Goal: Task Accomplishment & Management: Manage account settings

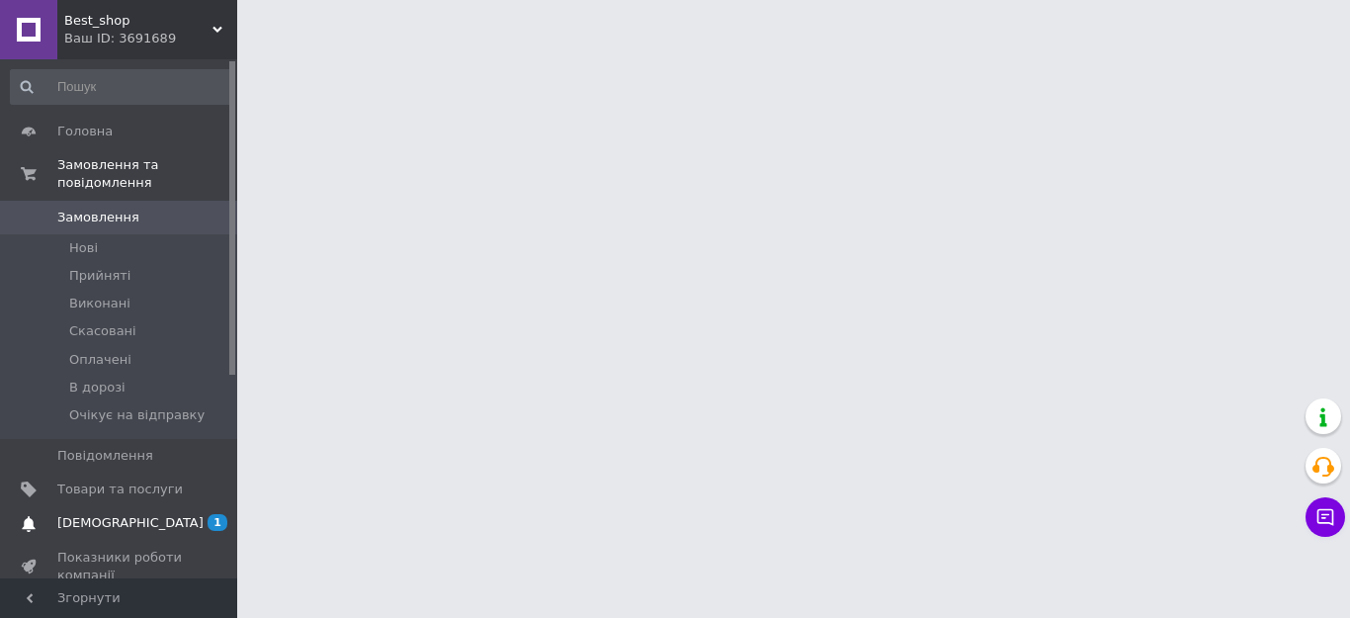
click at [125, 514] on span "[DEMOGRAPHIC_DATA]" at bounding box center [130, 523] width 146 height 18
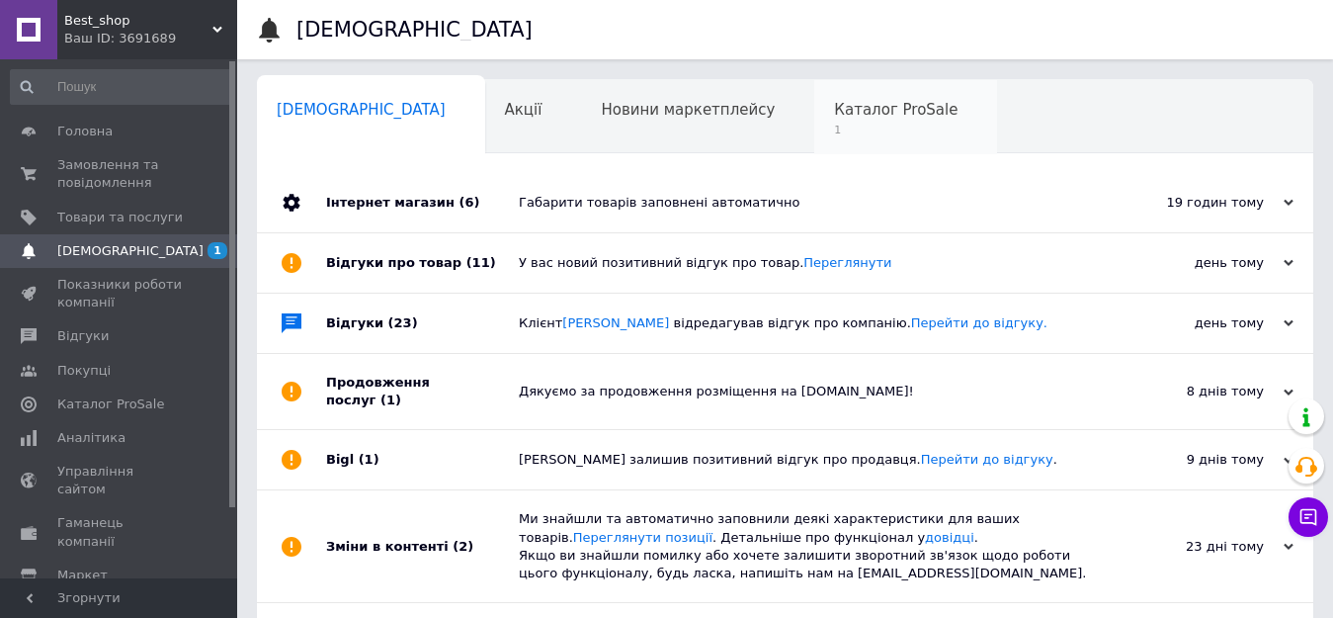
click at [834, 136] on span "1" at bounding box center [896, 130] width 124 height 15
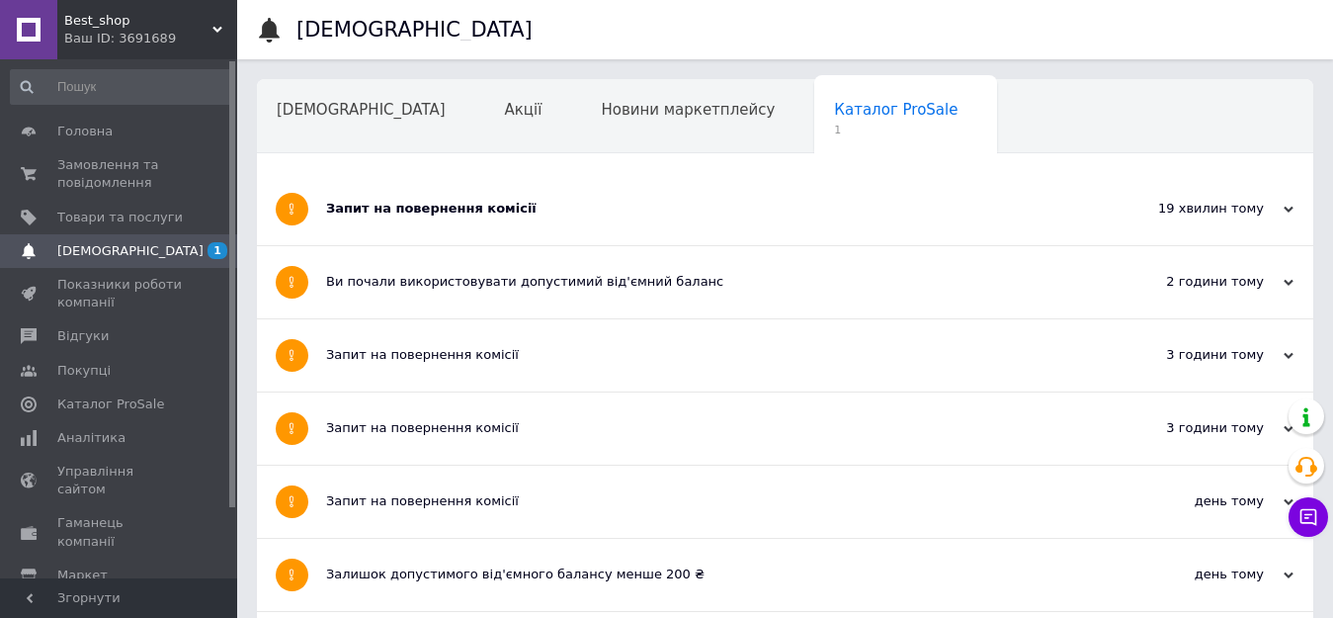
click at [549, 208] on div "Запит на повернення комісії" at bounding box center [711, 209] width 770 height 18
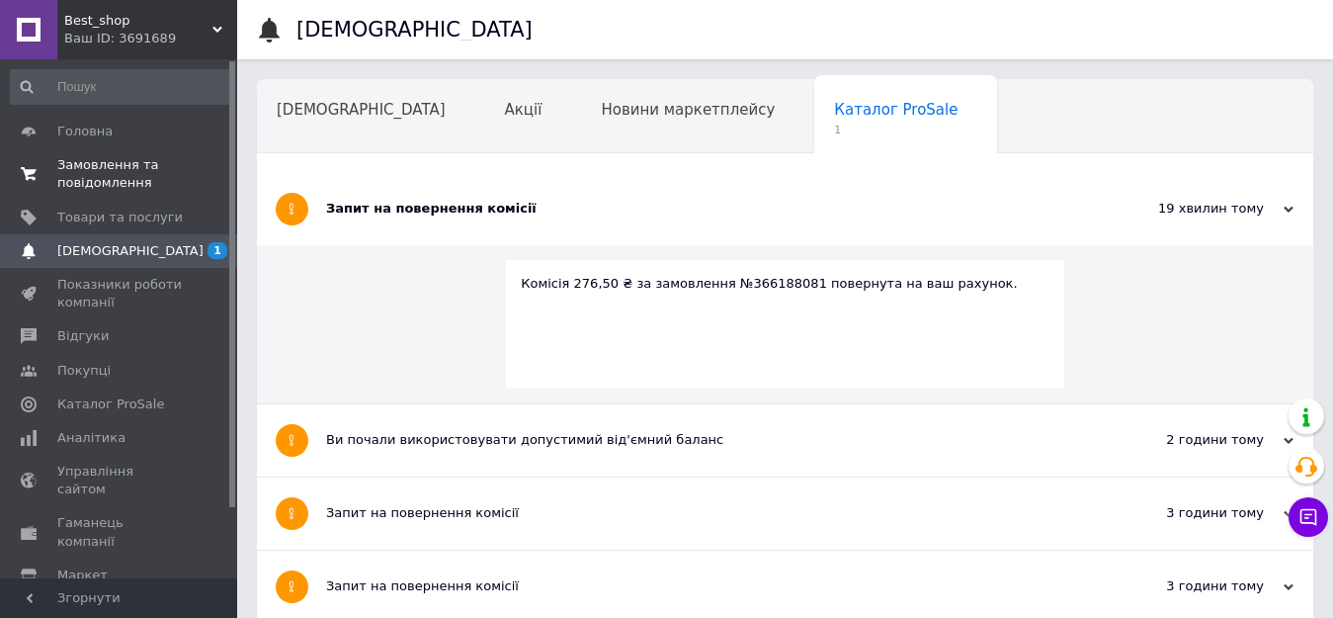
click at [105, 163] on span "Замовлення та повідомлення" at bounding box center [119, 174] width 125 height 36
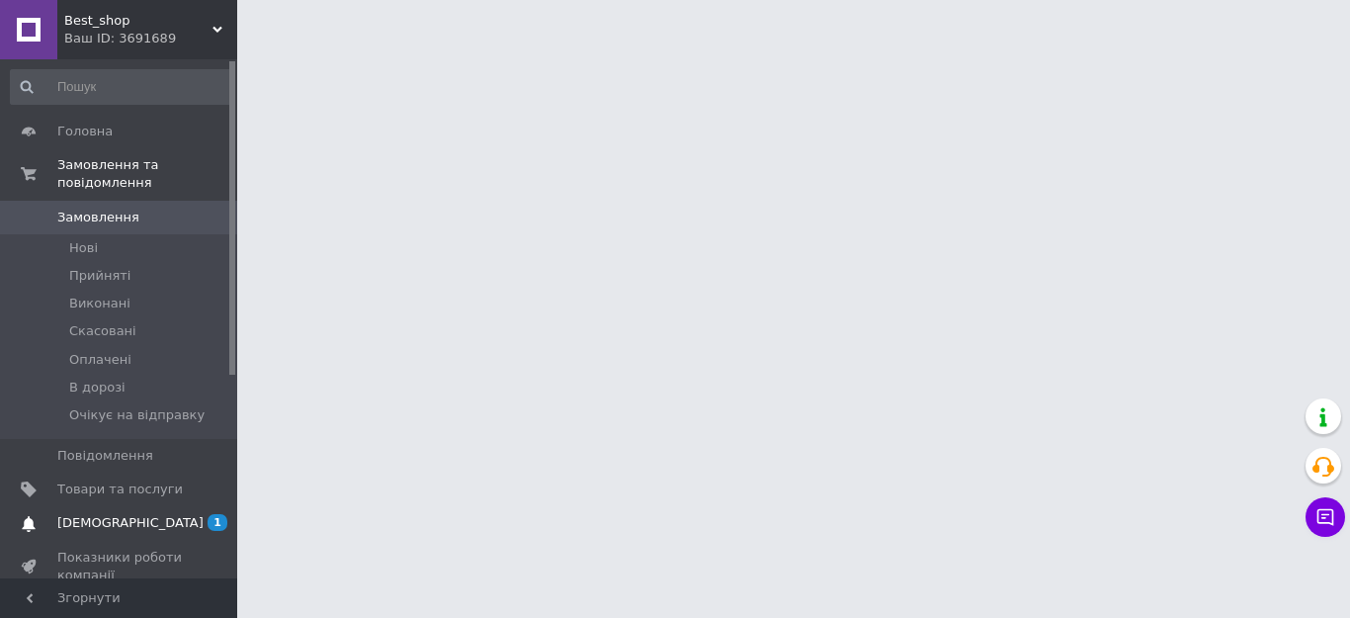
click at [112, 514] on span "[DEMOGRAPHIC_DATA]" at bounding box center [130, 523] width 146 height 18
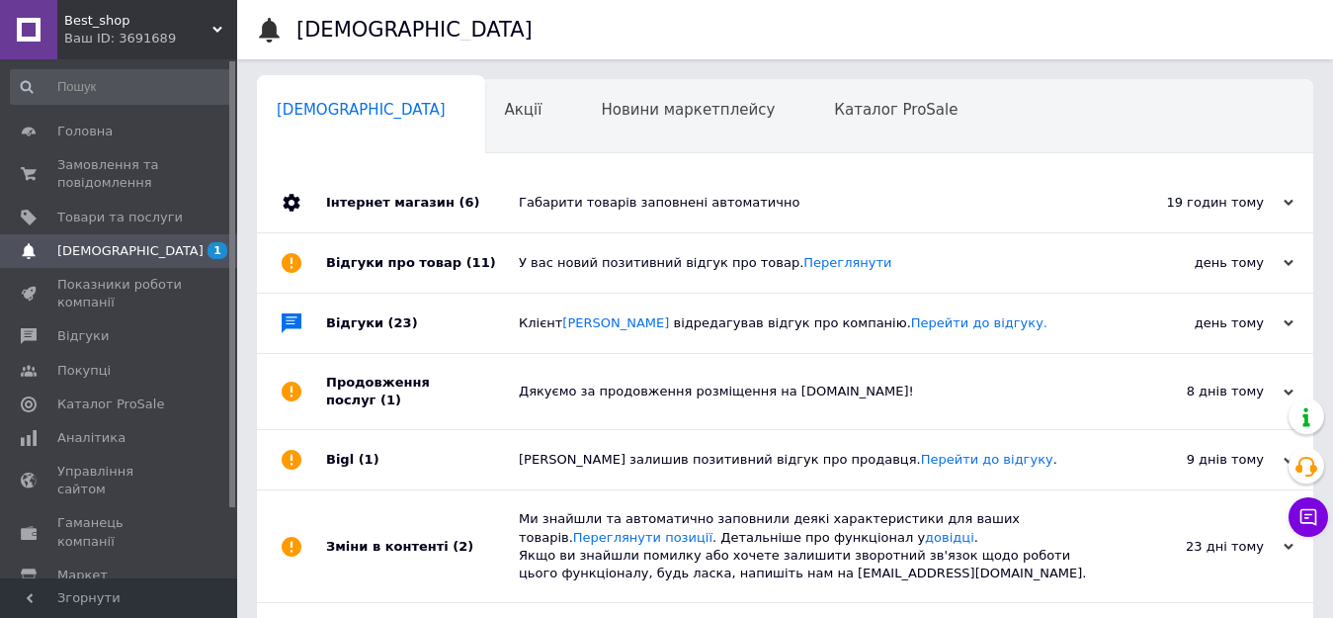
click at [627, 216] on div "Габарити товарів заповнені автоматично" at bounding box center [807, 202] width 577 height 59
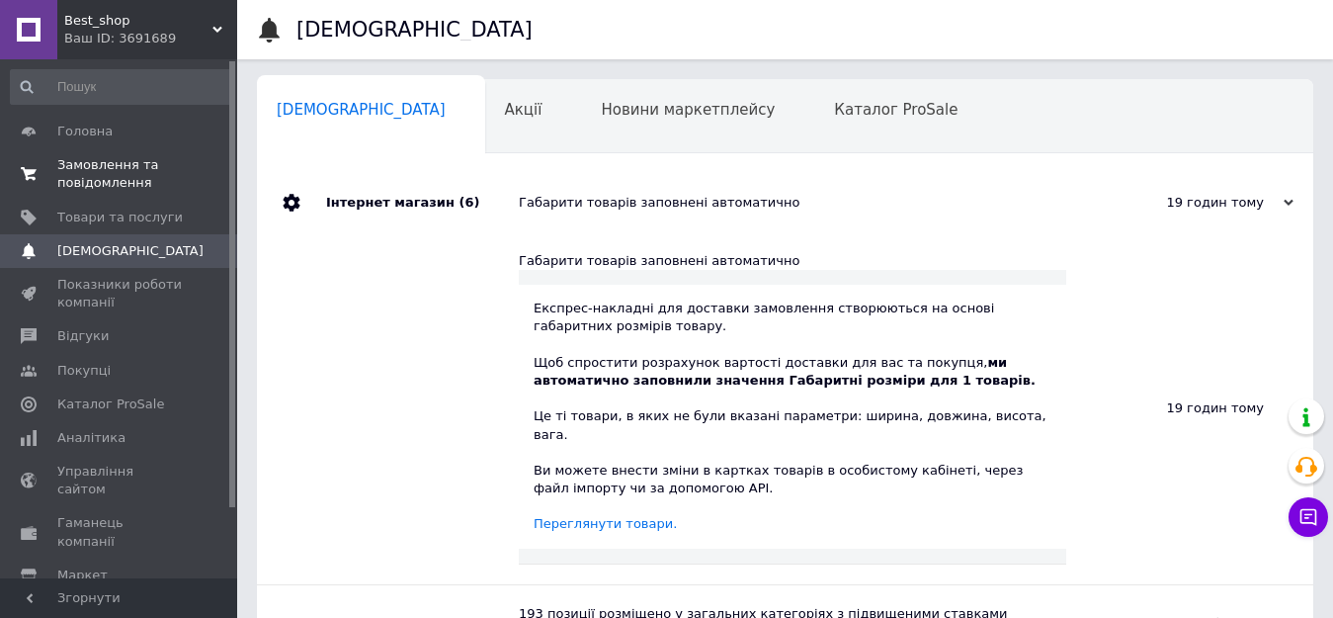
click at [103, 178] on span "Замовлення та повідомлення" at bounding box center [119, 174] width 125 height 36
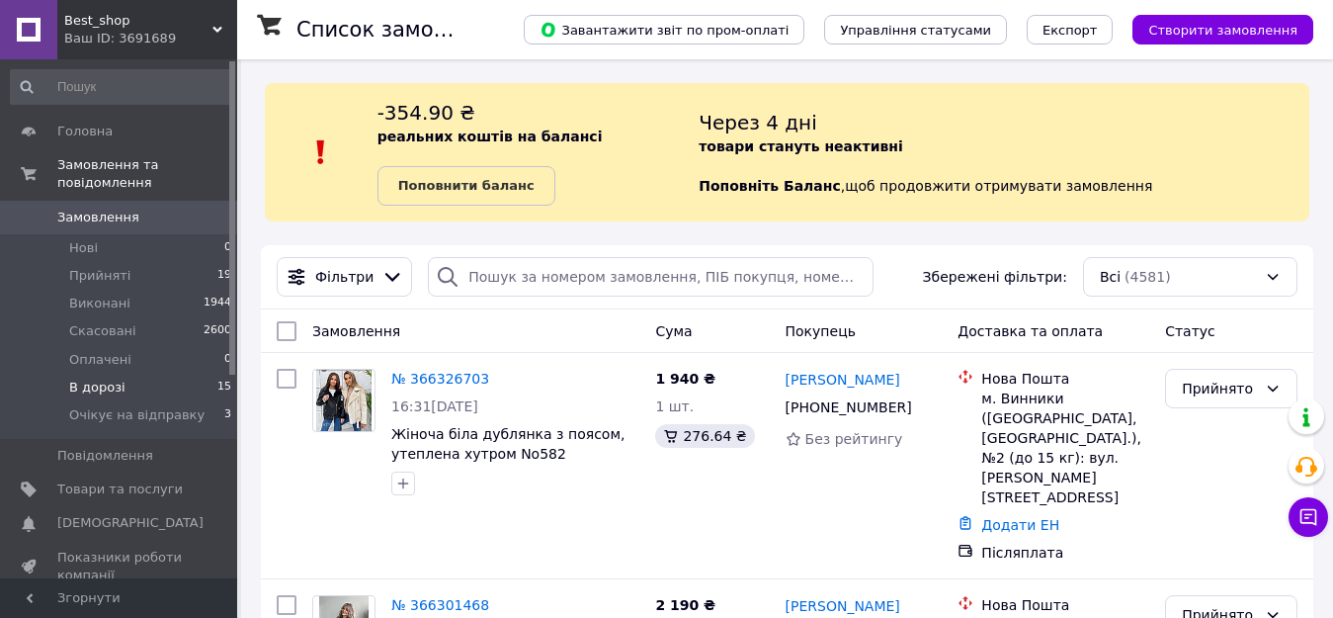
click at [101, 374] on li "В дорозі 15" at bounding box center [121, 388] width 243 height 28
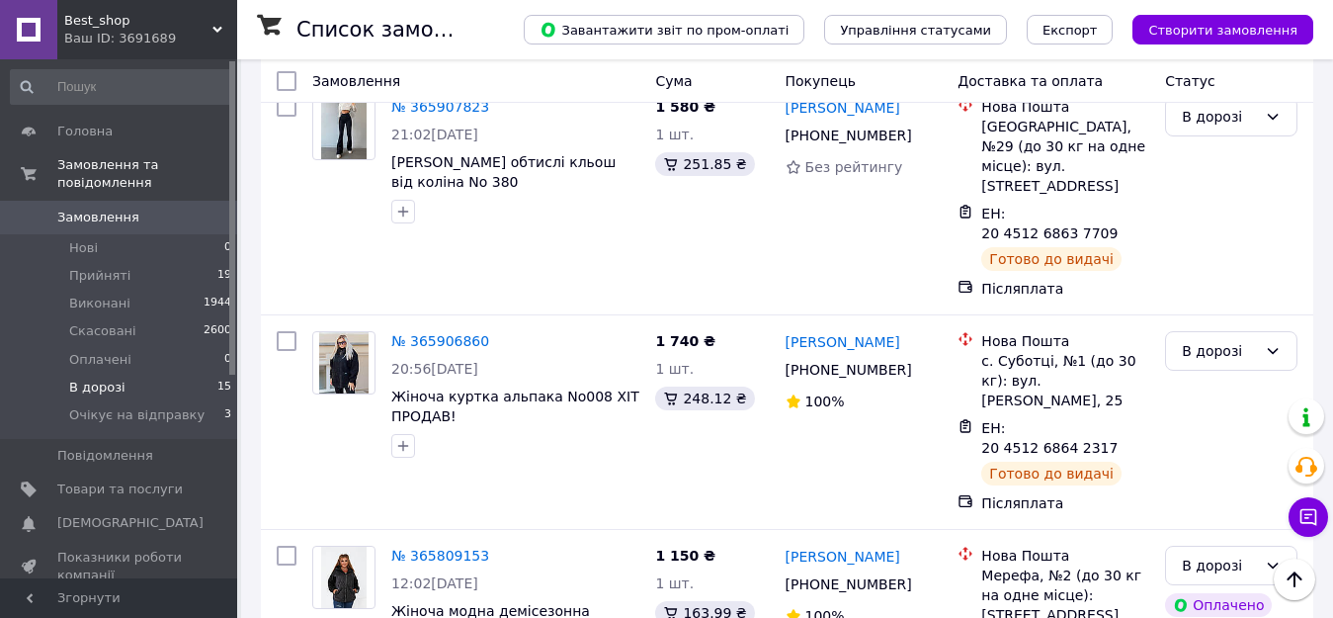
scroll to position [1424, 0]
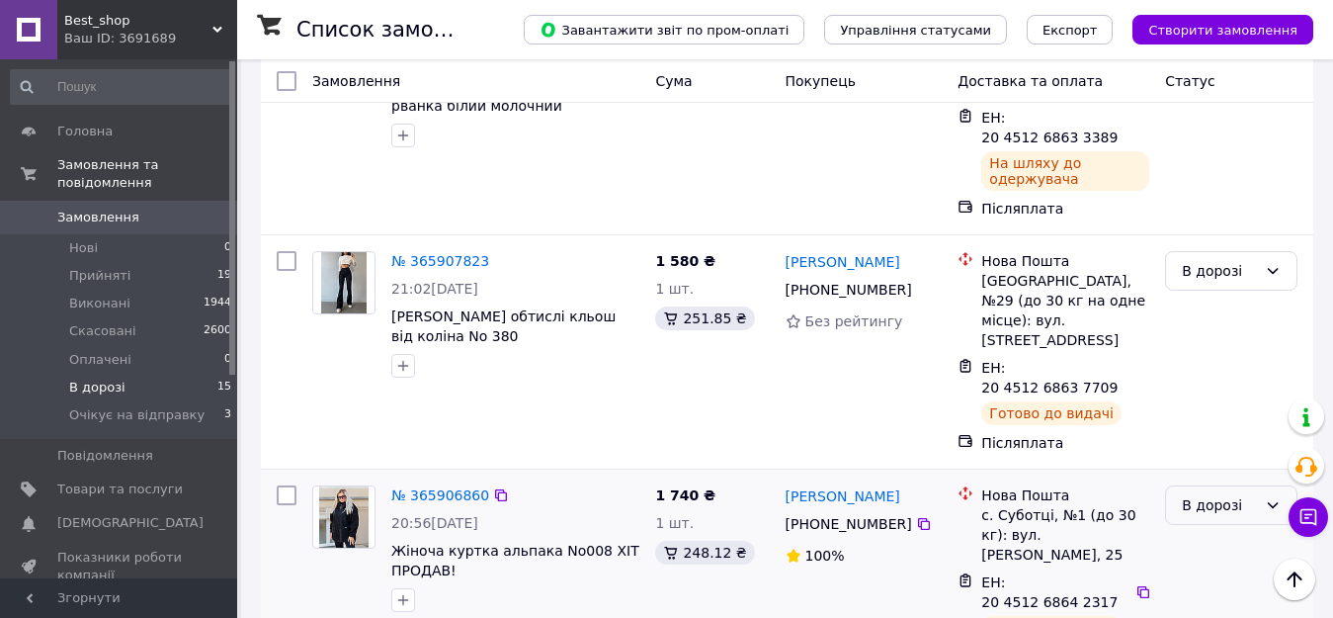
click at [1281, 485] on div "В дорозі" at bounding box center [1231, 505] width 132 height 40
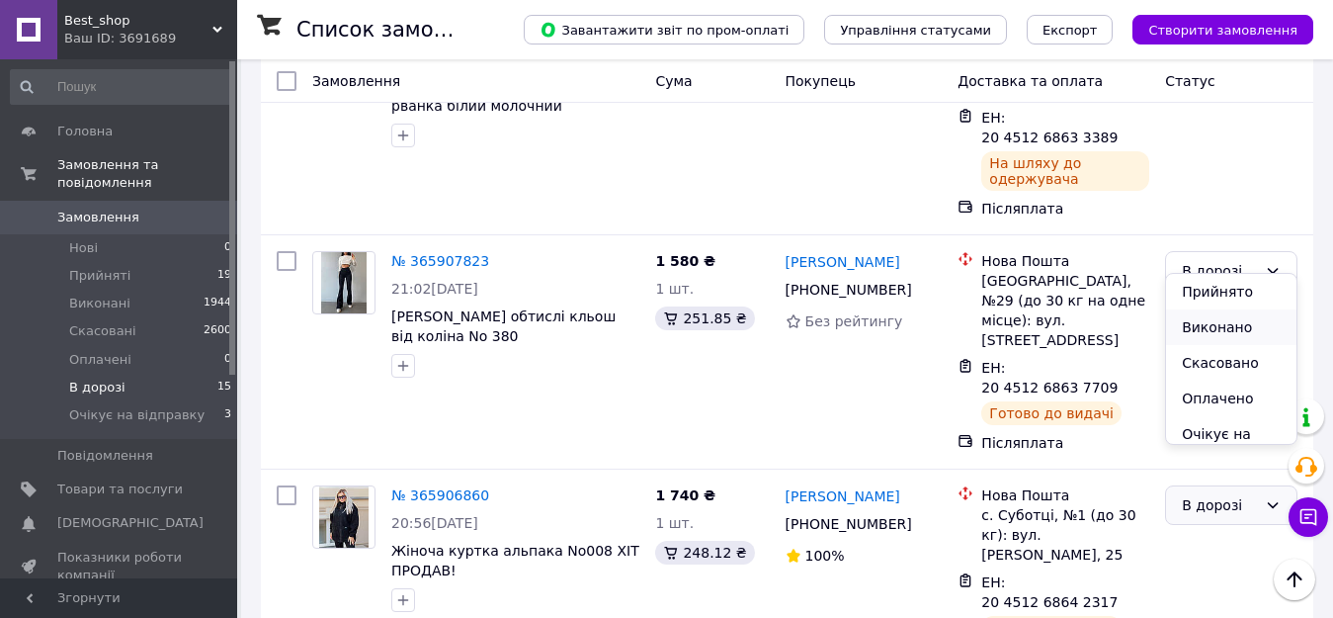
click at [1238, 325] on li "Виконано" at bounding box center [1231, 327] width 130 height 36
